Goal: Transaction & Acquisition: Obtain resource

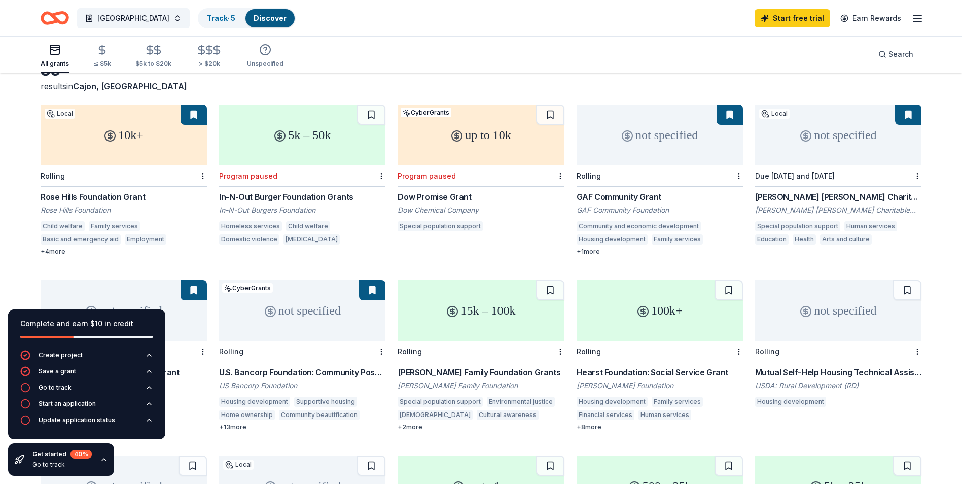
scroll to position [43, 0]
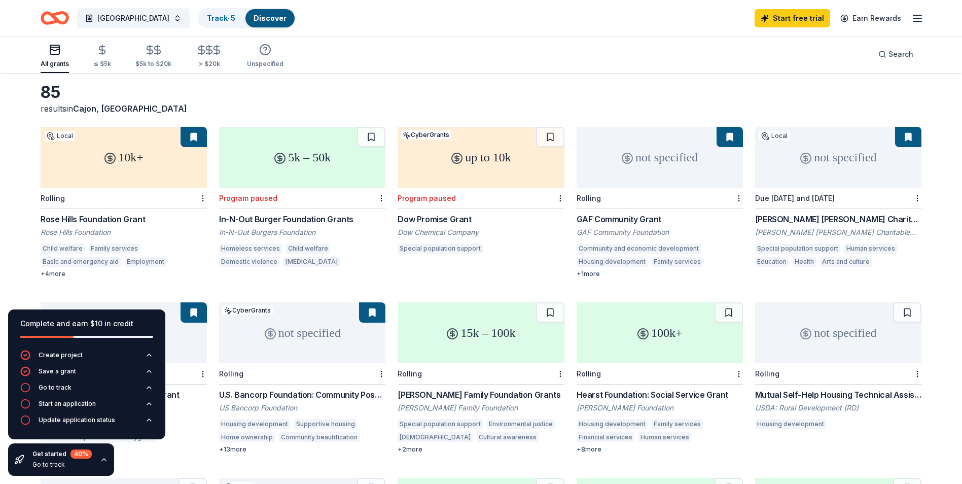
click at [279, 218] on div "In-N-Out Burger Foundation Grants" at bounding box center [302, 219] width 166 height 12
click at [625, 218] on div "GAF Community Grant" at bounding box center [660, 219] width 166 height 12
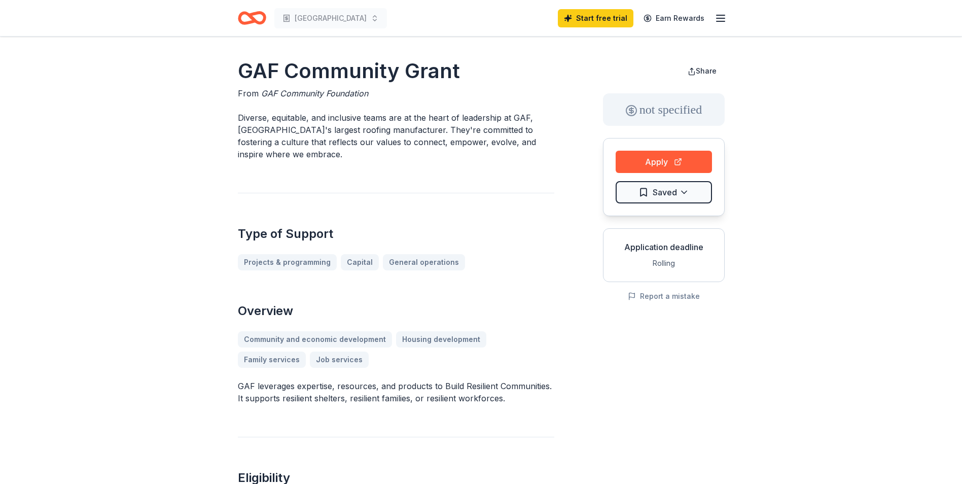
drag, startPoint x: 234, startPoint y: 70, endPoint x: 291, endPoint y: 148, distance: 96.9
drag, startPoint x: 238, startPoint y: 67, endPoint x: 258, endPoint y: 83, distance: 25.7
click at [258, 83] on h1 "GAF Community Grant" at bounding box center [396, 71] width 317 height 28
drag, startPoint x: 278, startPoint y: 156, endPoint x: 232, endPoint y: 26, distance: 137.7
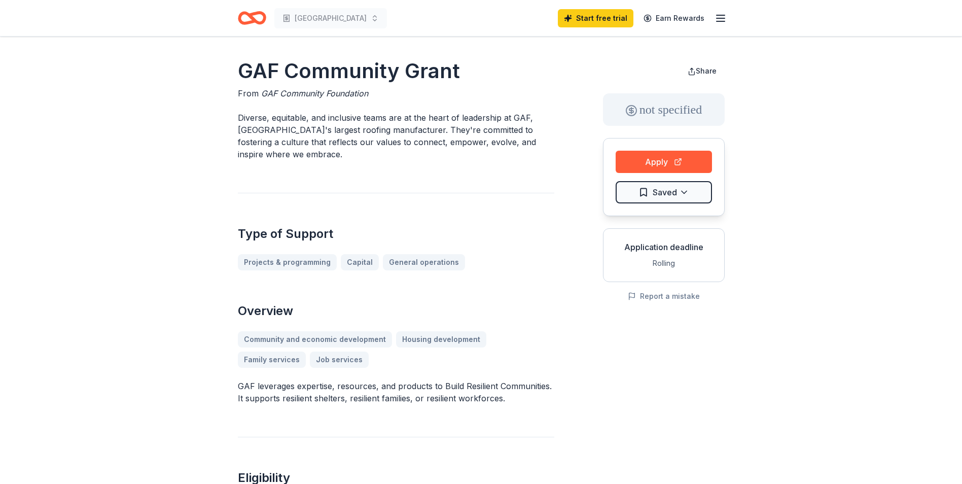
click at [349, 225] on div "Type of Support Projects & programming Capital General operations" at bounding box center [396, 232] width 317 height 78
click at [658, 158] on button "Apply" at bounding box center [664, 162] width 96 height 22
